Goal: Register for event/course

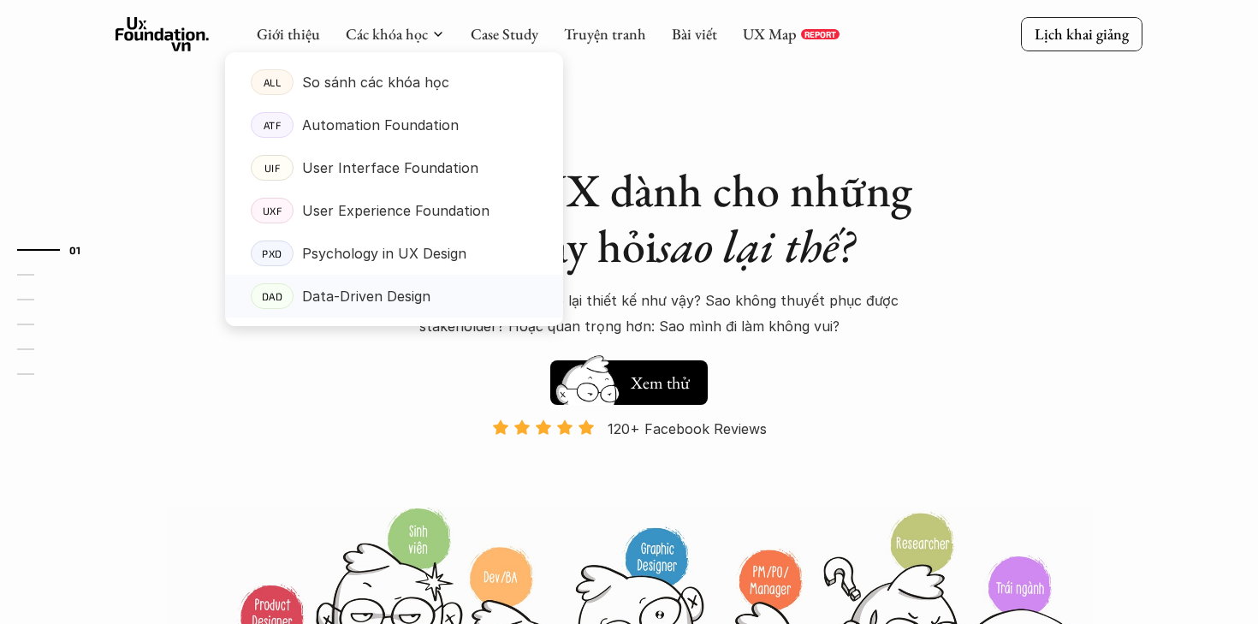
click at [385, 287] on p "Data-Driven Design" at bounding box center [366, 296] width 128 height 26
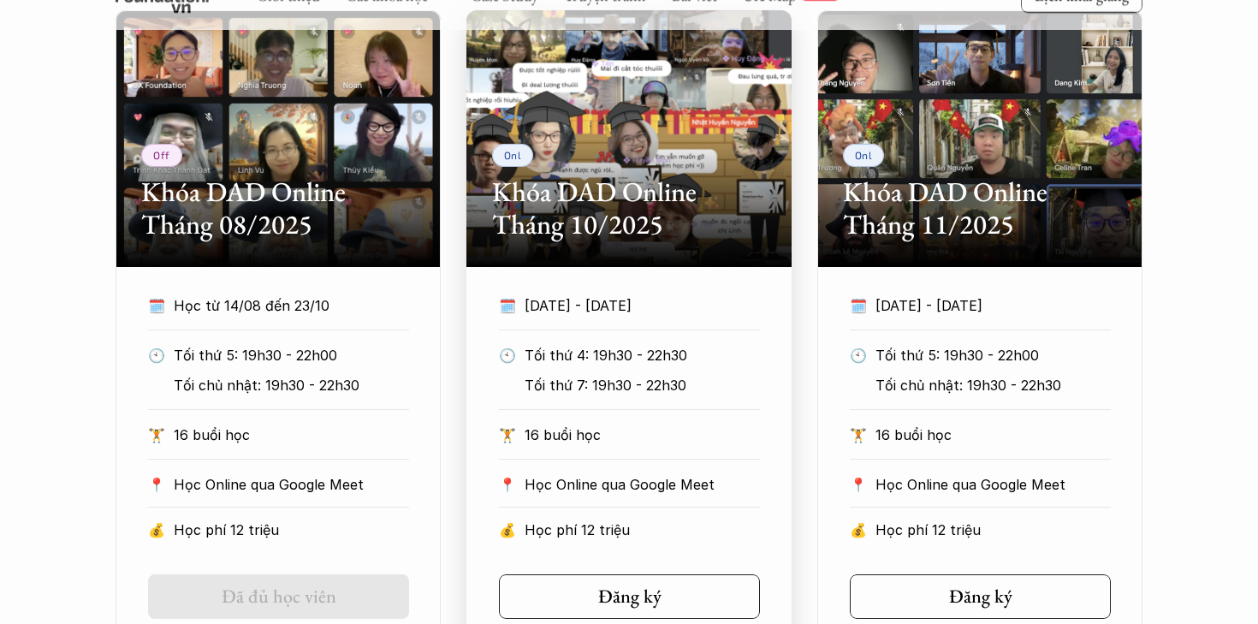
scroll to position [991, 0]
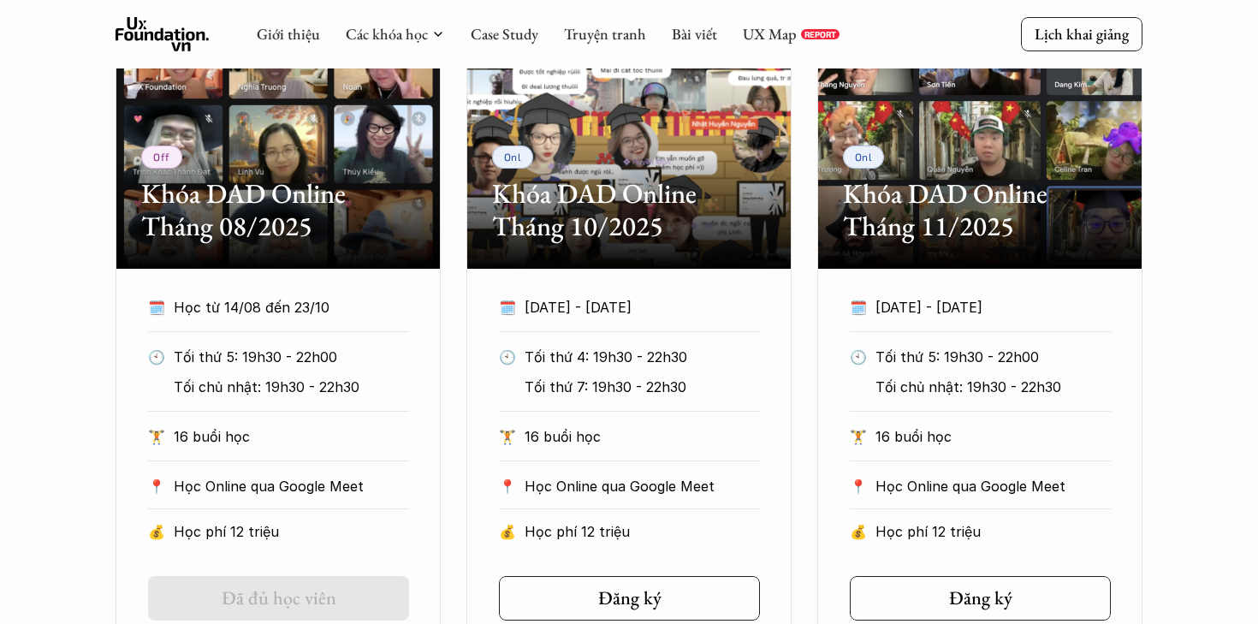
click at [358, 214] on h2 "Khóa DAD Online Tháng 08/2025" at bounding box center [278, 210] width 274 height 66
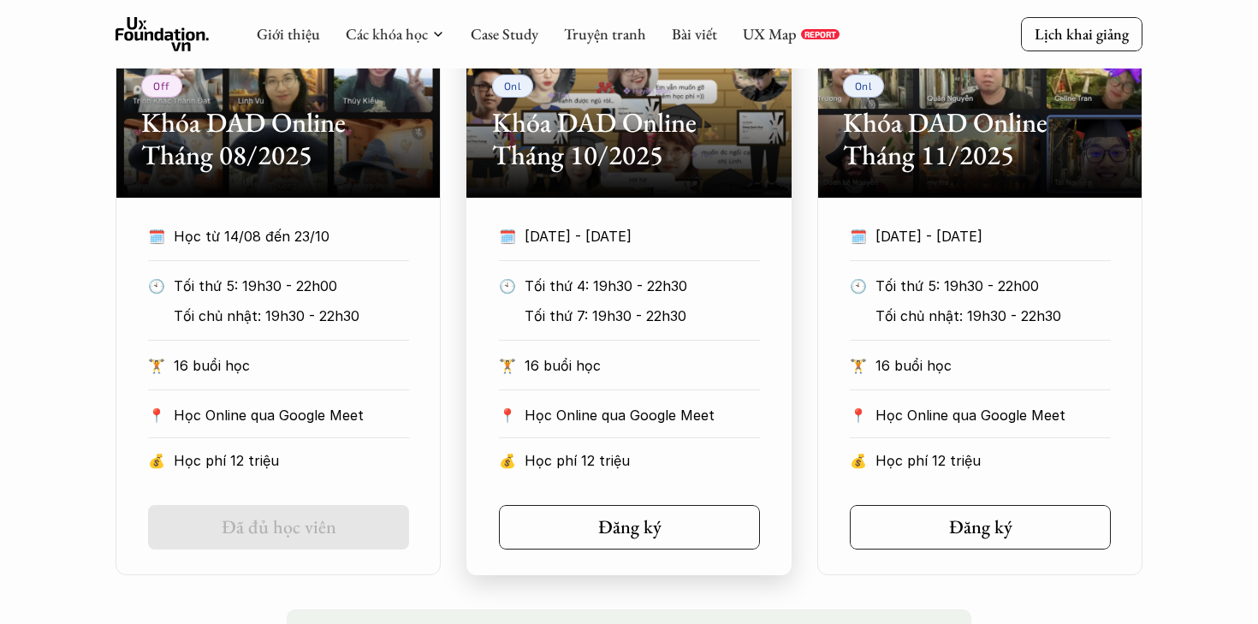
scroll to position [1045, 0]
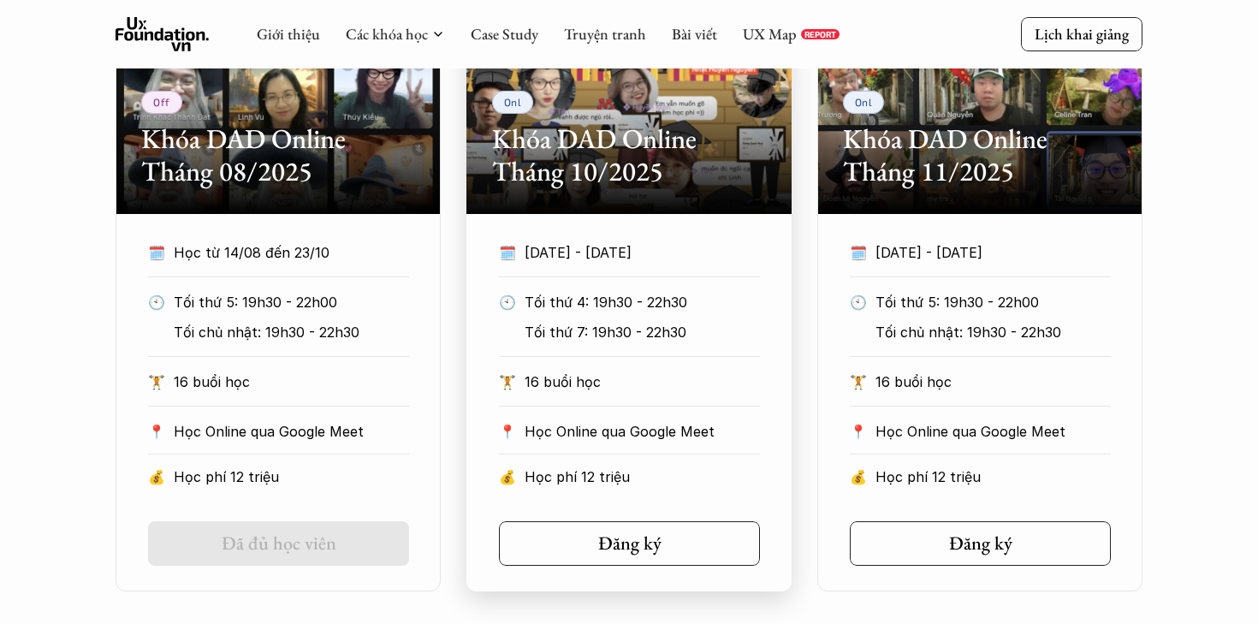
click at [631, 203] on div "Onl Khóa DAD Online Tháng 10/2025" at bounding box center [628, 85] width 325 height 257
click at [636, 241] on p "[DATE] - [DATE]" at bounding box center [626, 253] width 204 height 26
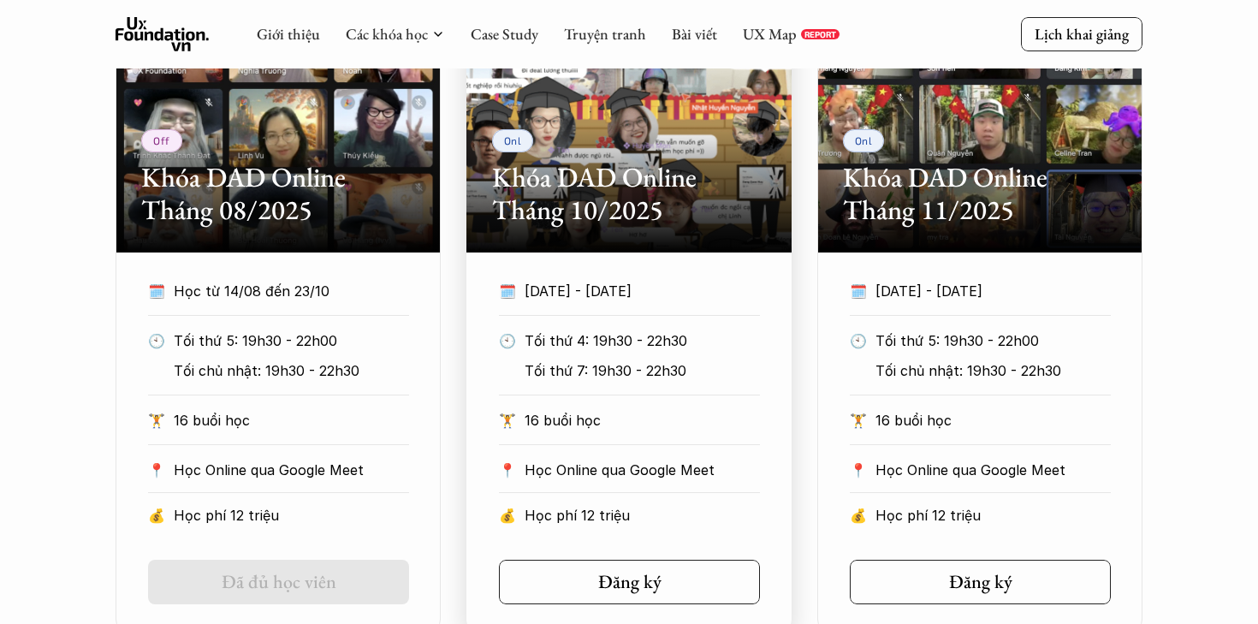
click at [607, 339] on p "Tối thứ 4: 19h30 - 22h30" at bounding box center [641, 341] width 235 height 26
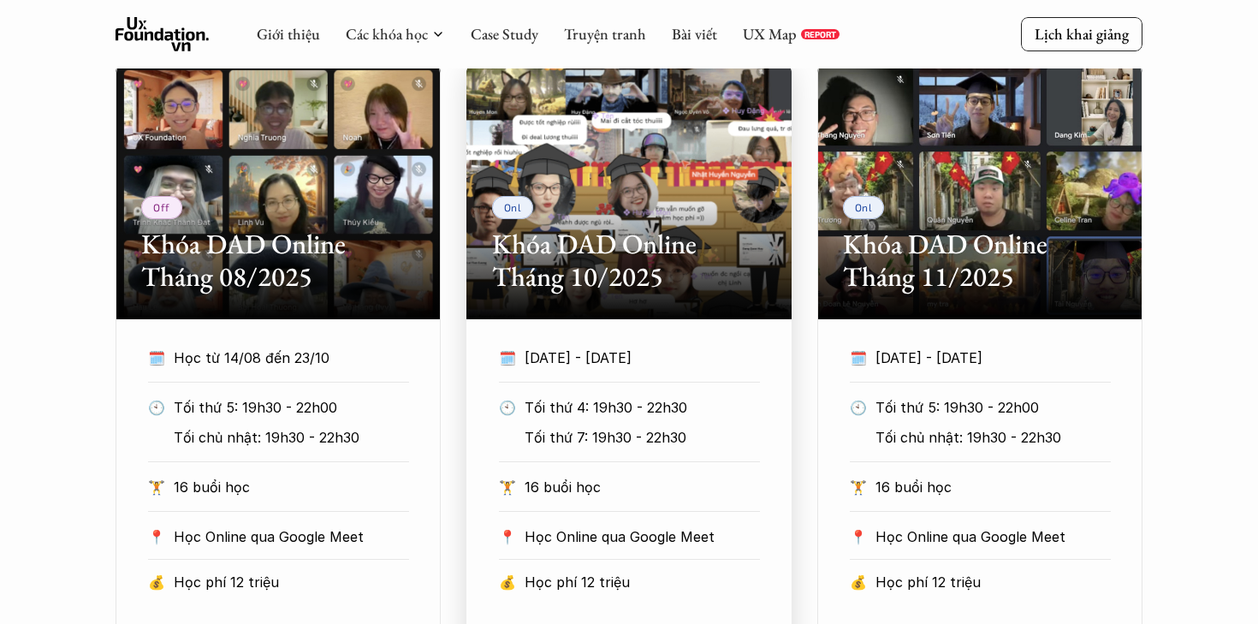
scroll to position [840, 0]
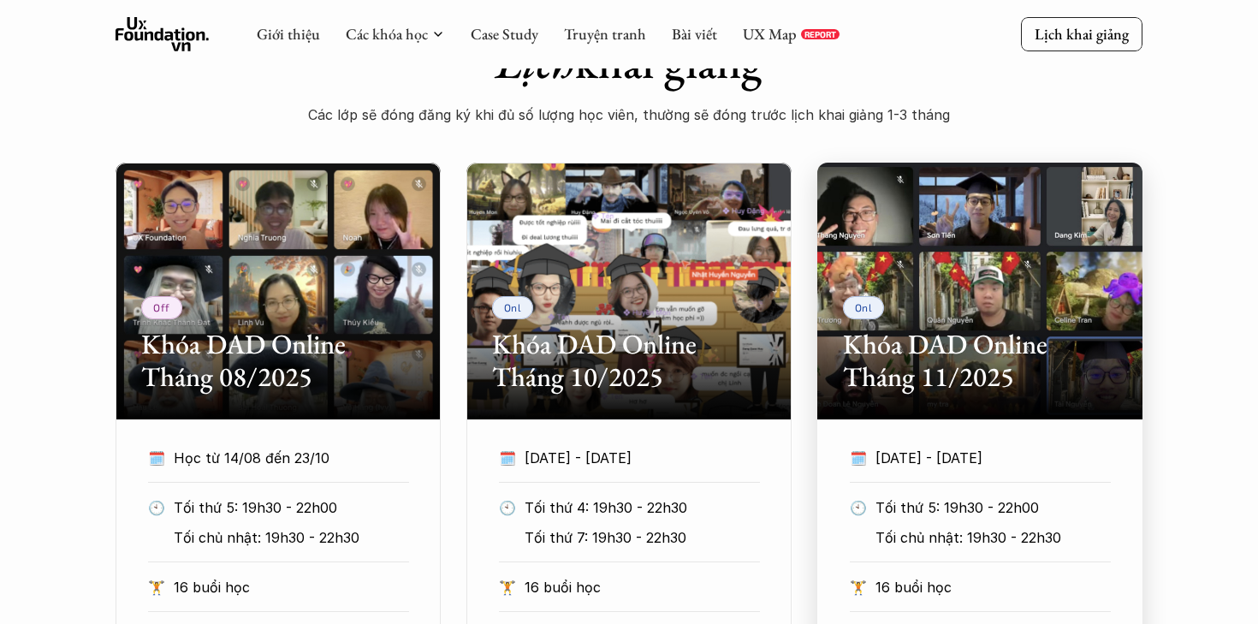
click at [903, 339] on h2 "Khóa DAD Online Tháng 11/2025" at bounding box center [980, 361] width 274 height 66
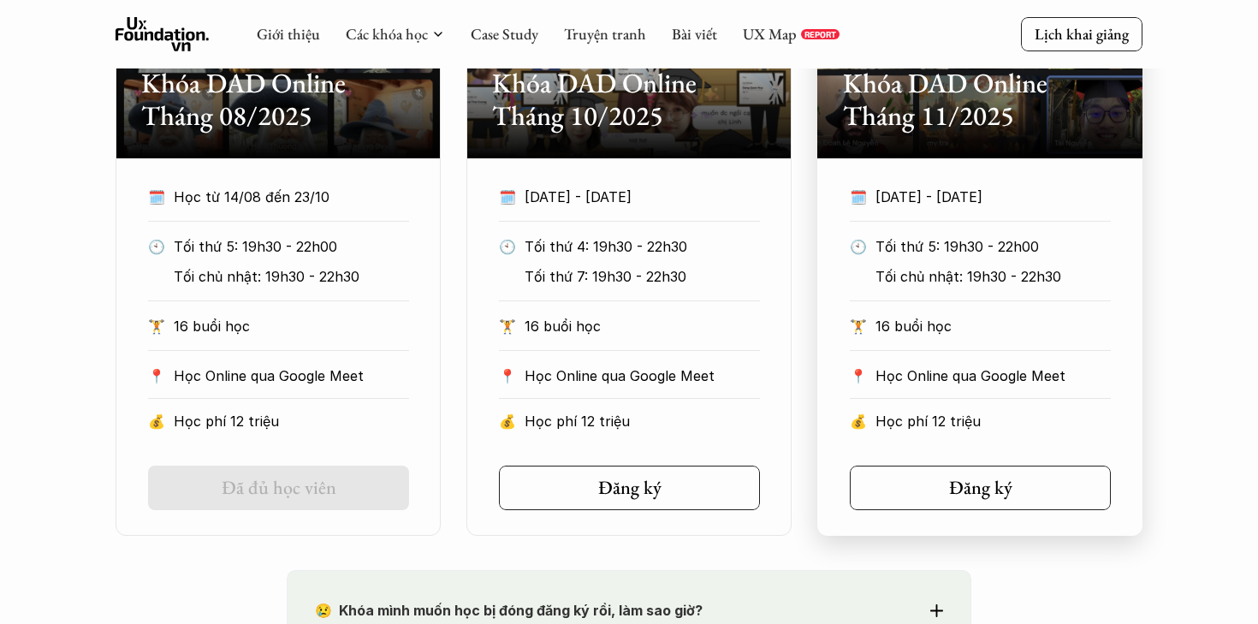
scroll to position [1097, 0]
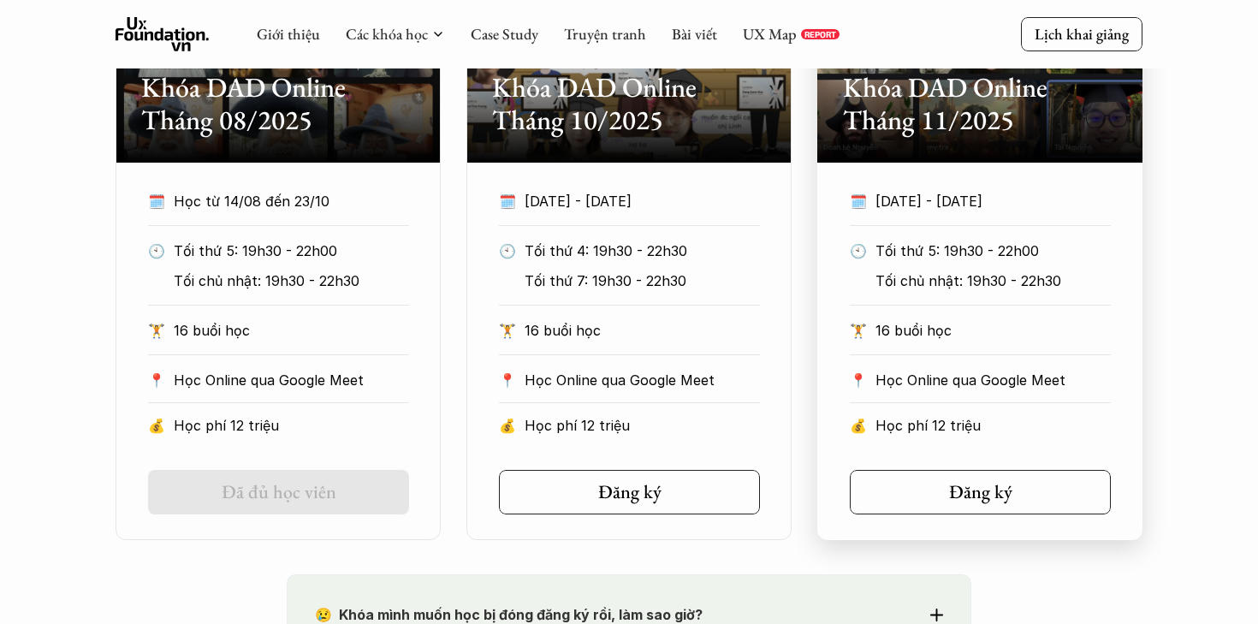
click at [919, 328] on p "16 buổi học" at bounding box center [992, 330] width 235 height 26
click at [928, 417] on p "Học phí 12 triệu" at bounding box center [992, 425] width 235 height 26
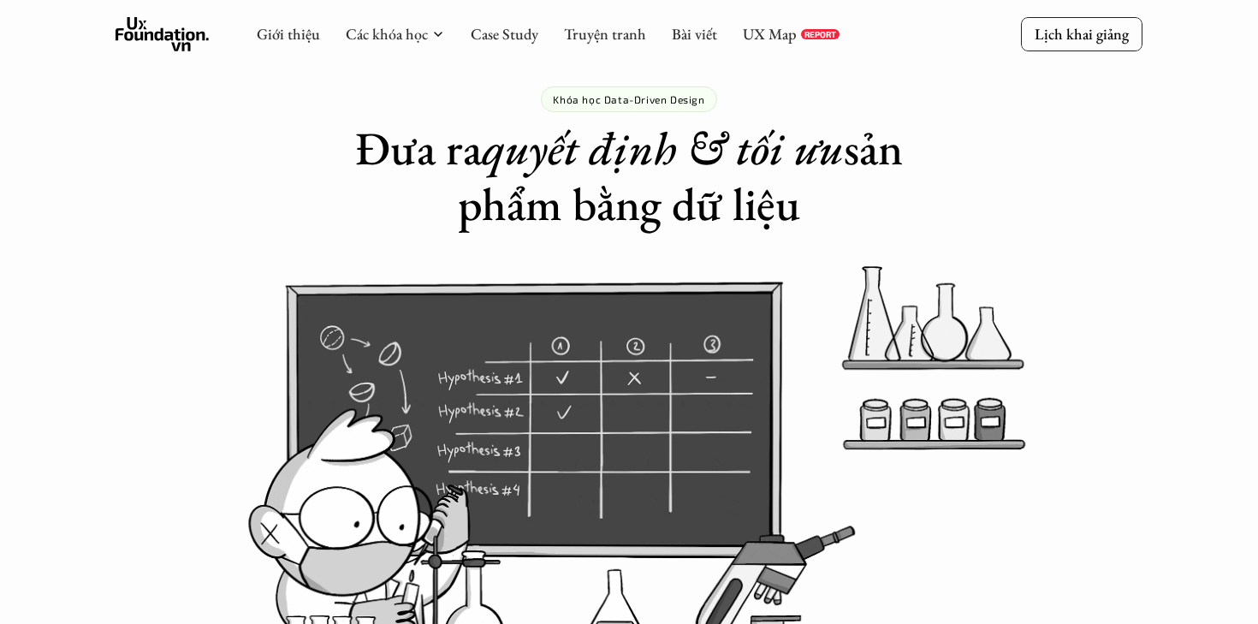
scroll to position [0, 0]
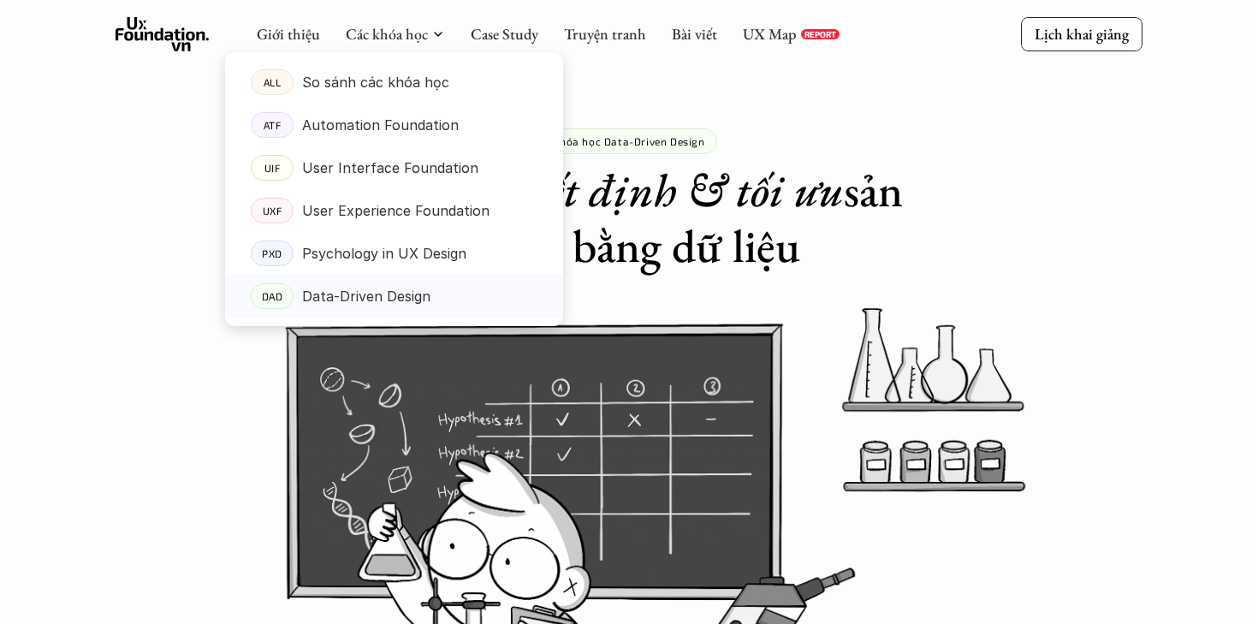
click at [388, 284] on p "Data-Driven Design" at bounding box center [366, 296] width 128 height 26
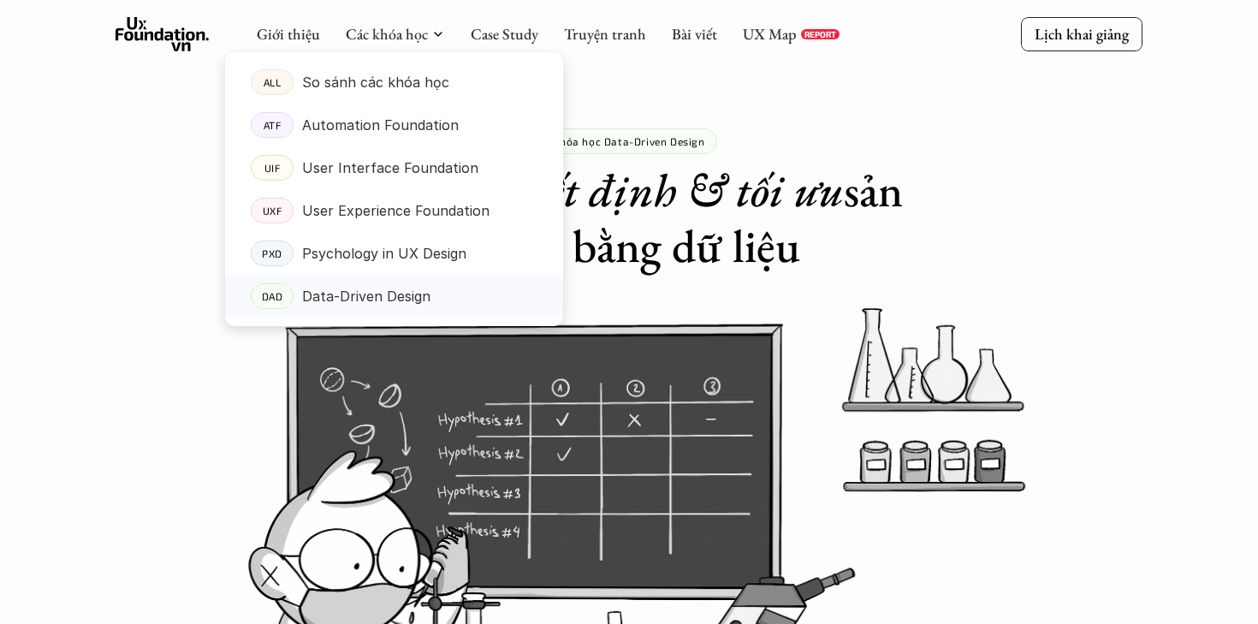
click at [324, 298] on p "Data-Driven Design" at bounding box center [366, 296] width 128 height 26
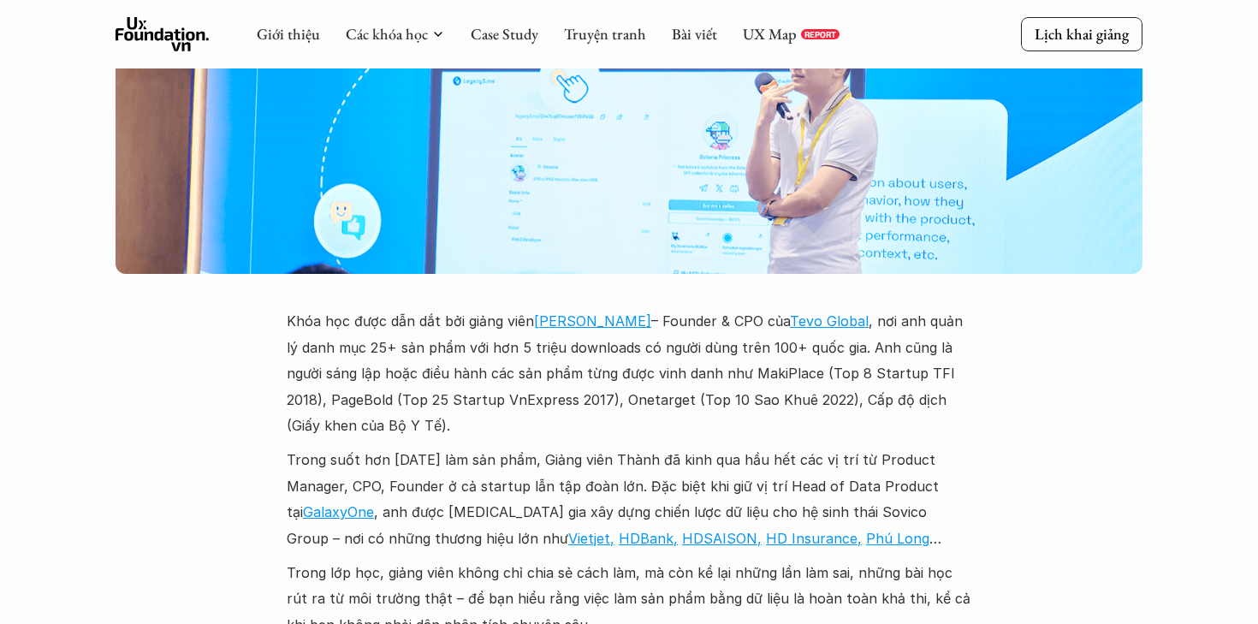
scroll to position [4912, 0]
